Goal: Task Accomplishment & Management: Use online tool/utility

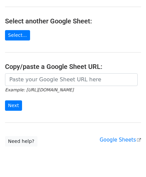
scroll to position [67, 0]
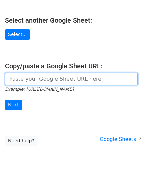
click at [34, 83] on input "url" at bounding box center [71, 79] width 133 height 13
paste input "[URL][DOMAIN_NAME]"
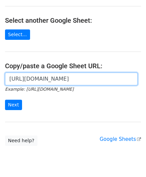
scroll to position [0, 144]
type input "https://docs.google.com/spreadsheets/d/1rt6fyy_kW8Bog15CUIJ6OMqYVo1wecm66TNI_P8…"
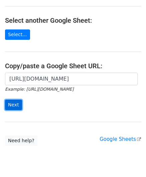
click at [17, 103] on input "Next" at bounding box center [13, 105] width 17 height 10
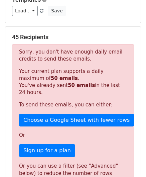
scroll to position [226, 0]
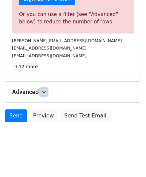
click at [47, 89] on link at bounding box center [43, 91] width 7 height 7
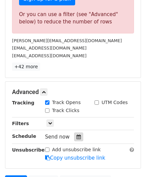
click at [77, 136] on icon at bounding box center [79, 136] width 4 height 5
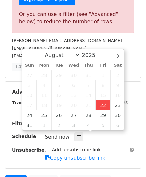
type input "[DATE] 12:00"
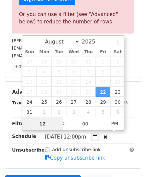
paste input "9"
type input "9"
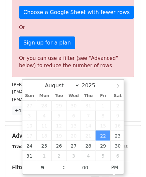
type input "[DATE] 21:00"
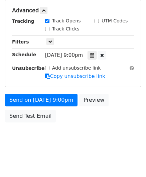
scroll to position [306, 0]
